Goal: Find specific page/section: Find specific page/section

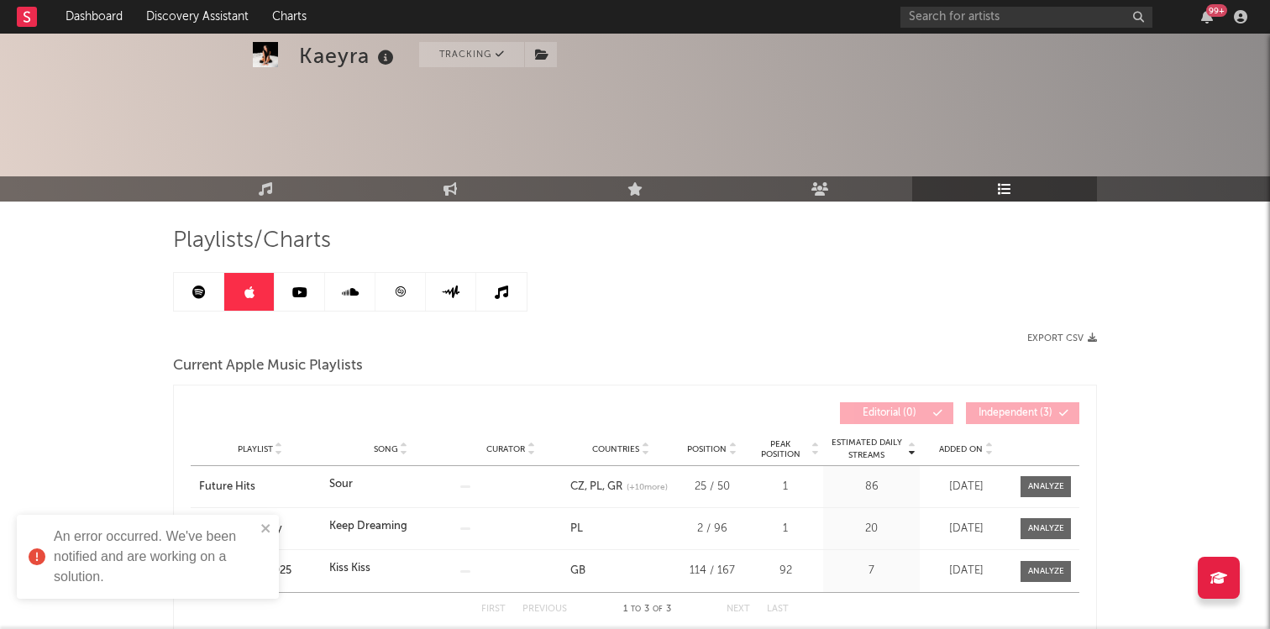
scroll to position [102, 0]
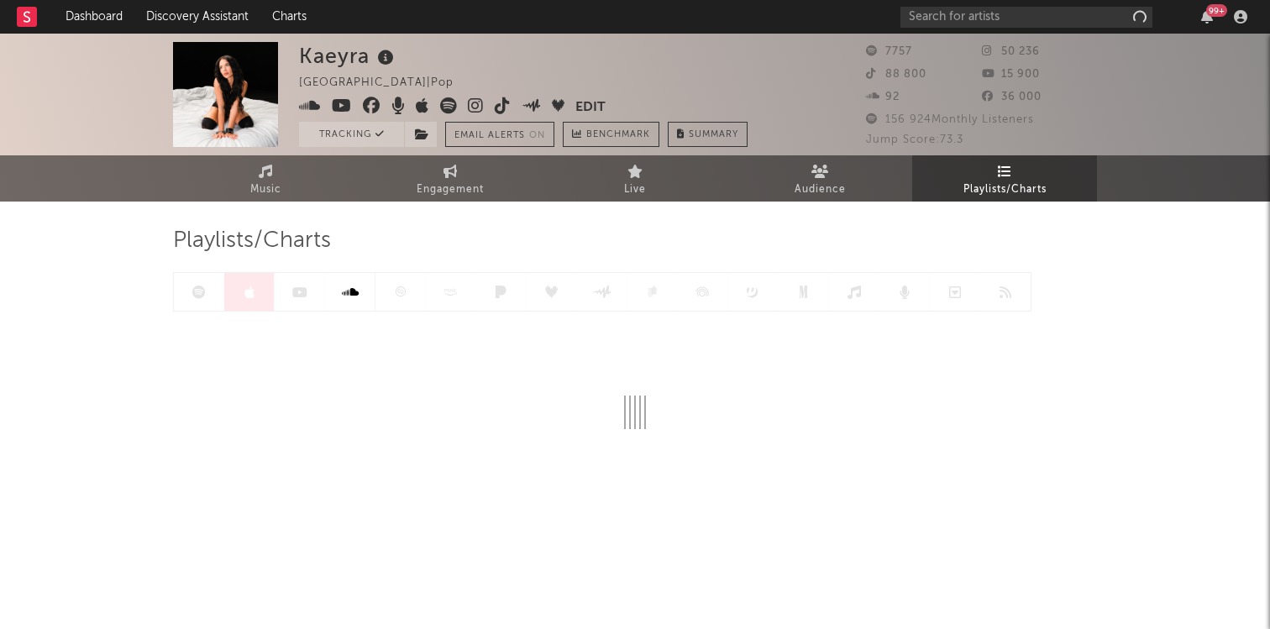
scroll to position [102, 0]
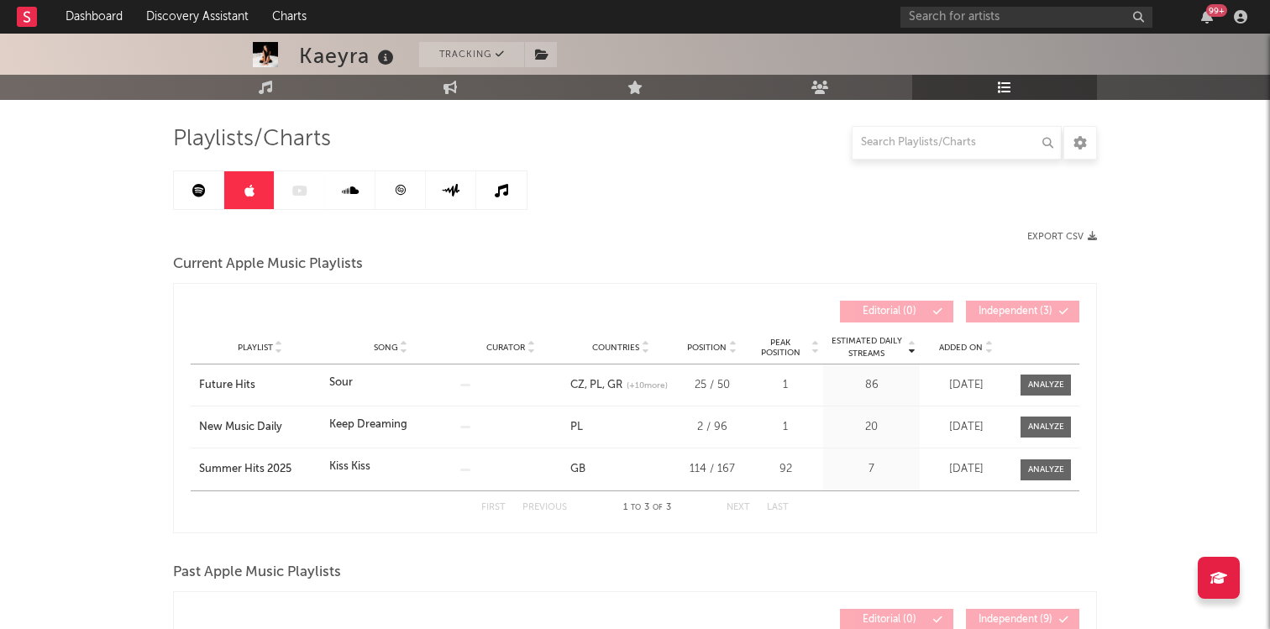
click at [201, 190] on icon at bounding box center [198, 190] width 13 height 13
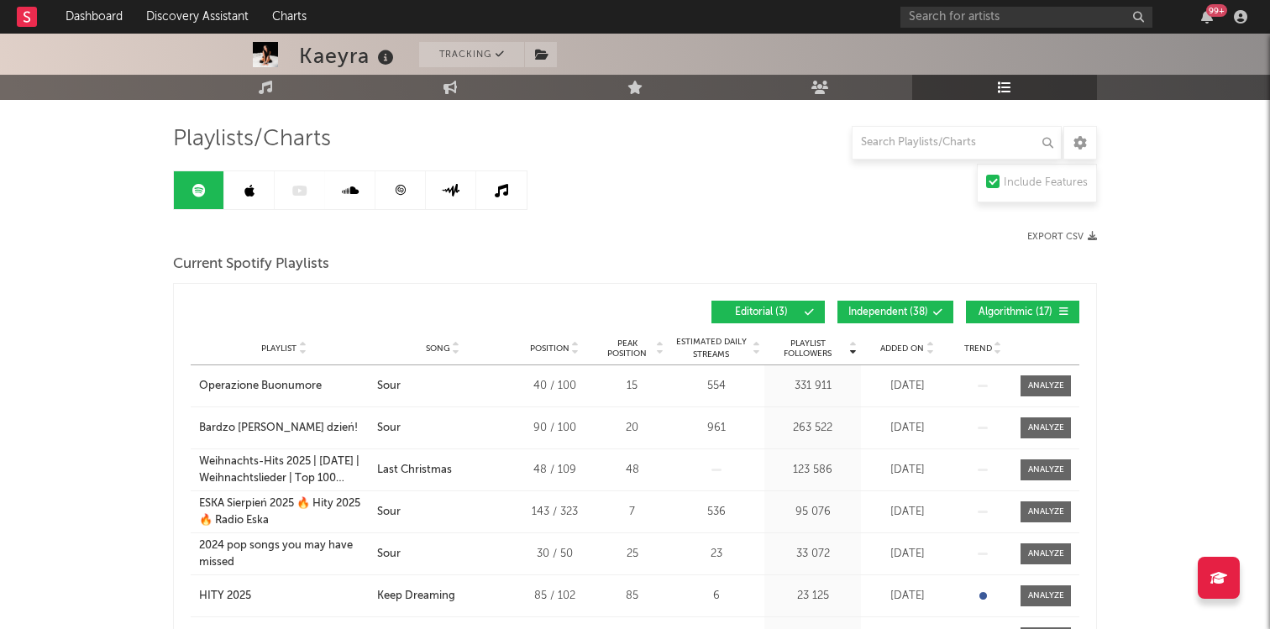
click at [897, 317] on button "Independent ( 38 )" at bounding box center [895, 312] width 116 height 23
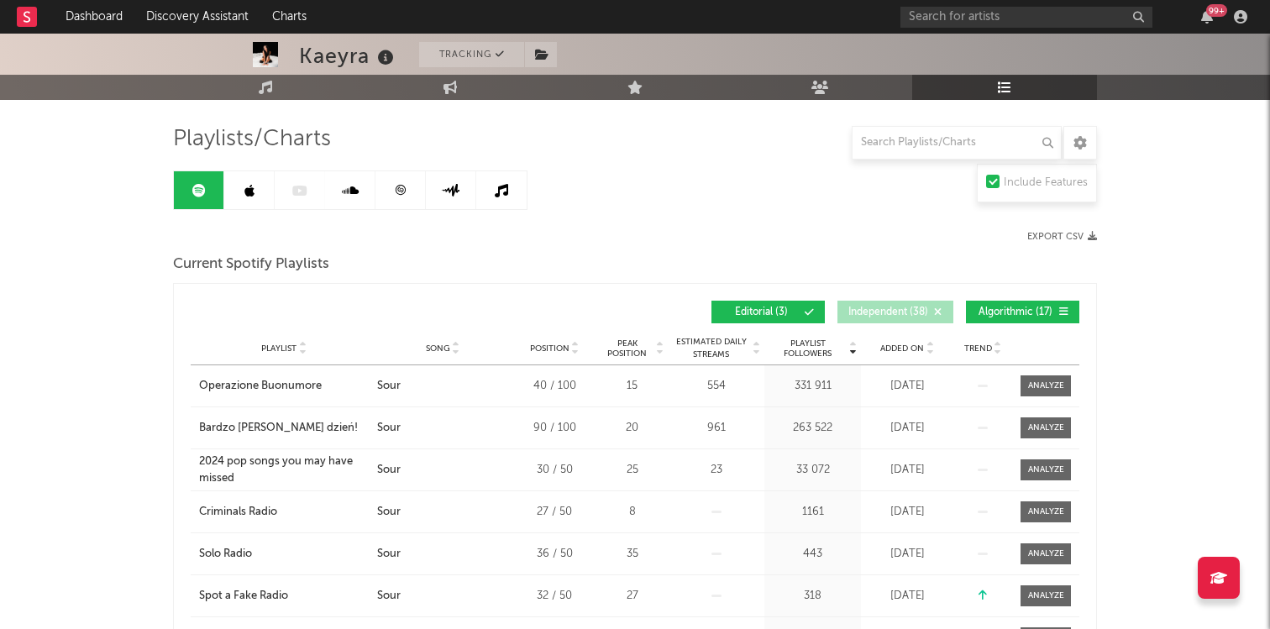
click at [1042, 307] on span "Algorithmic ( 17 )" at bounding box center [1015, 312] width 77 height 10
